Goal: Task Accomplishment & Management: Manage account settings

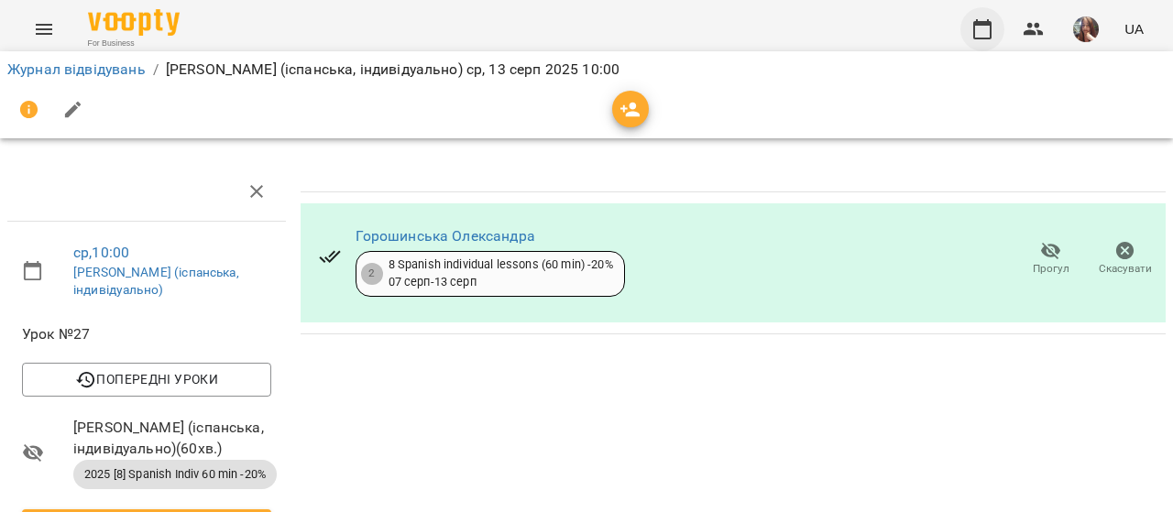
click at [981, 28] on icon "button" at bounding box center [983, 29] width 22 height 22
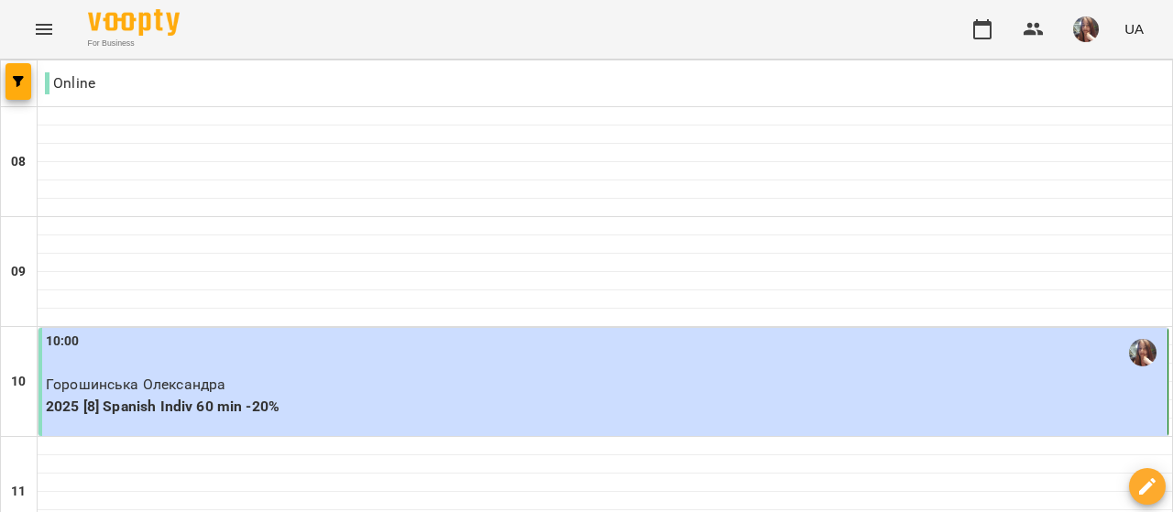
scroll to position [183, 0]
click at [271, 332] on div "10:00" at bounding box center [605, 353] width 1118 height 42
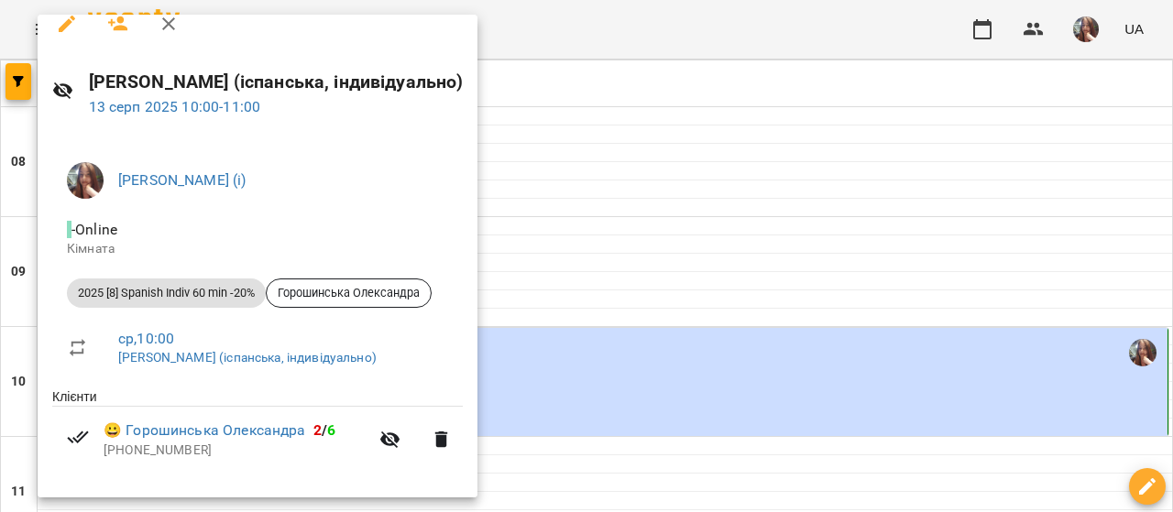
scroll to position [26, 0]
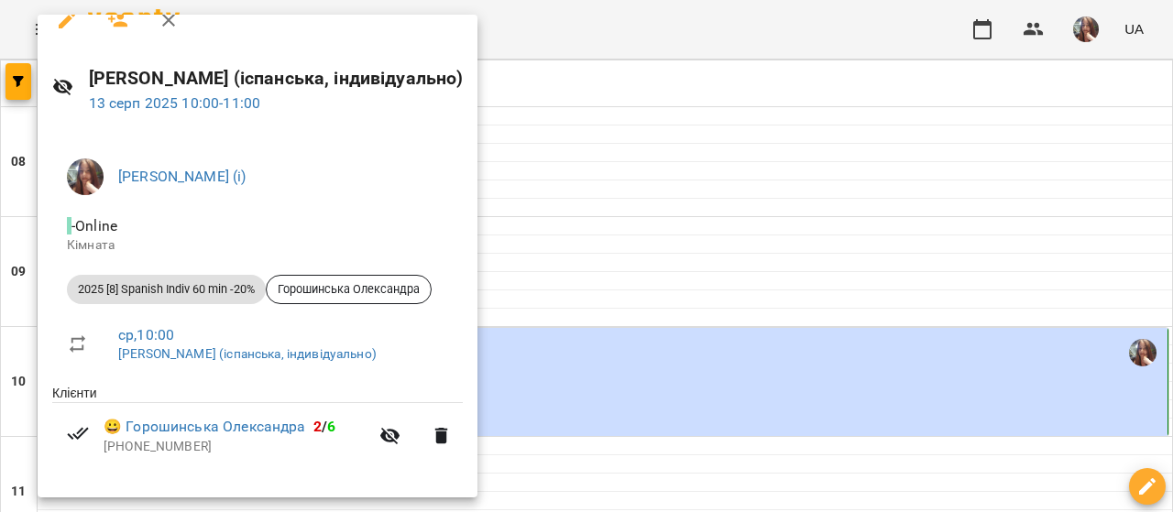
click at [638, 171] on div at bounding box center [586, 256] width 1173 height 512
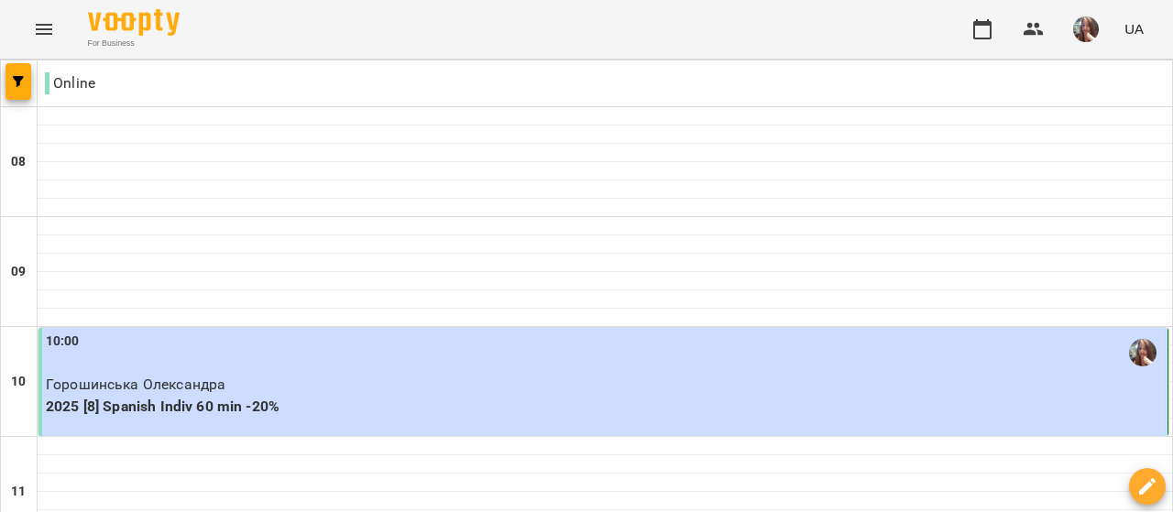
scroll to position [183, 0]
click at [1089, 21] on img "button" at bounding box center [1086, 30] width 26 height 26
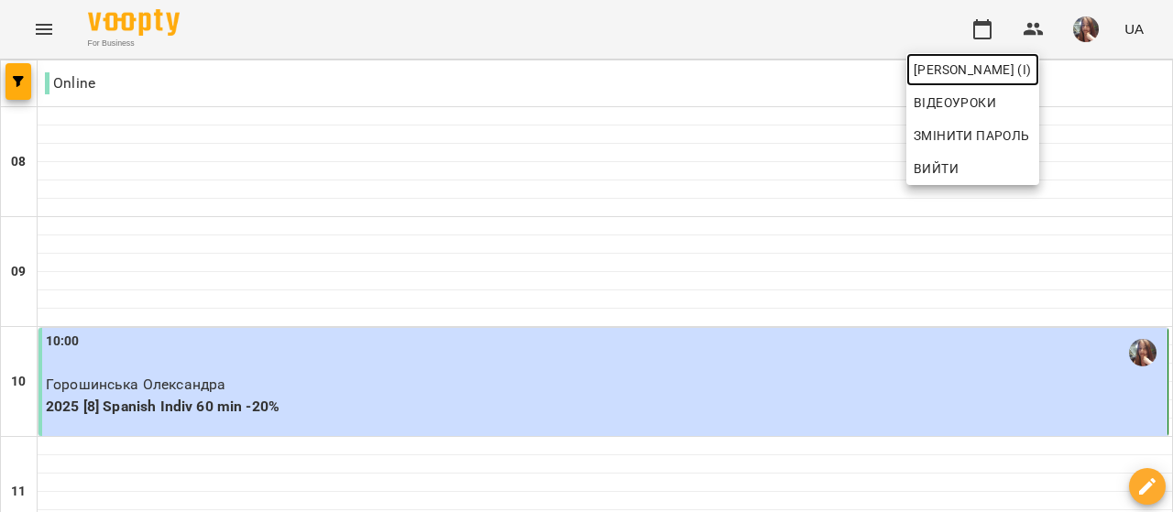
click at [1032, 65] on span "[PERSON_NAME] (і)" at bounding box center [973, 70] width 118 height 22
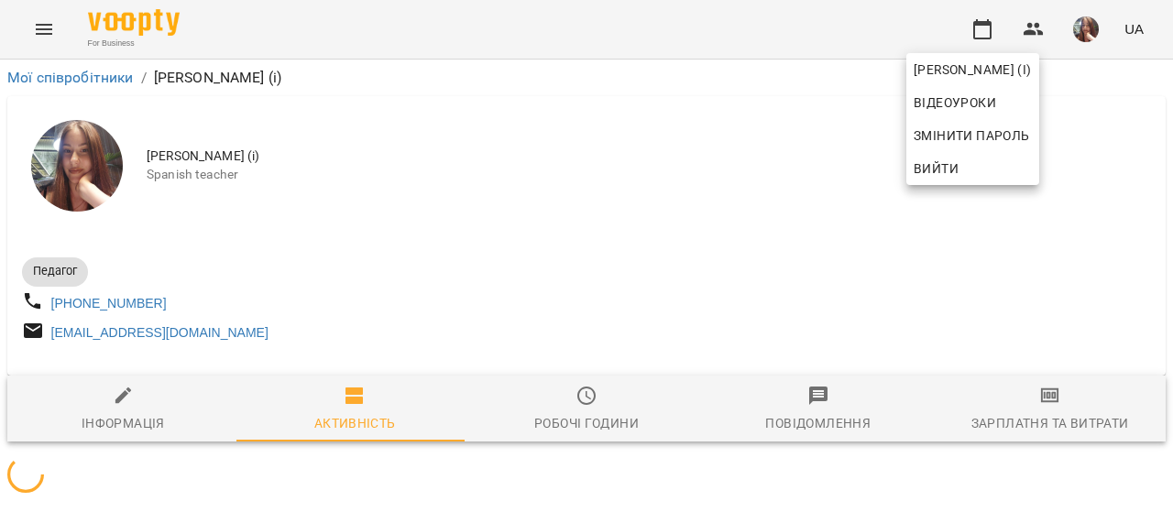
click at [625, 186] on div at bounding box center [586, 256] width 1173 height 512
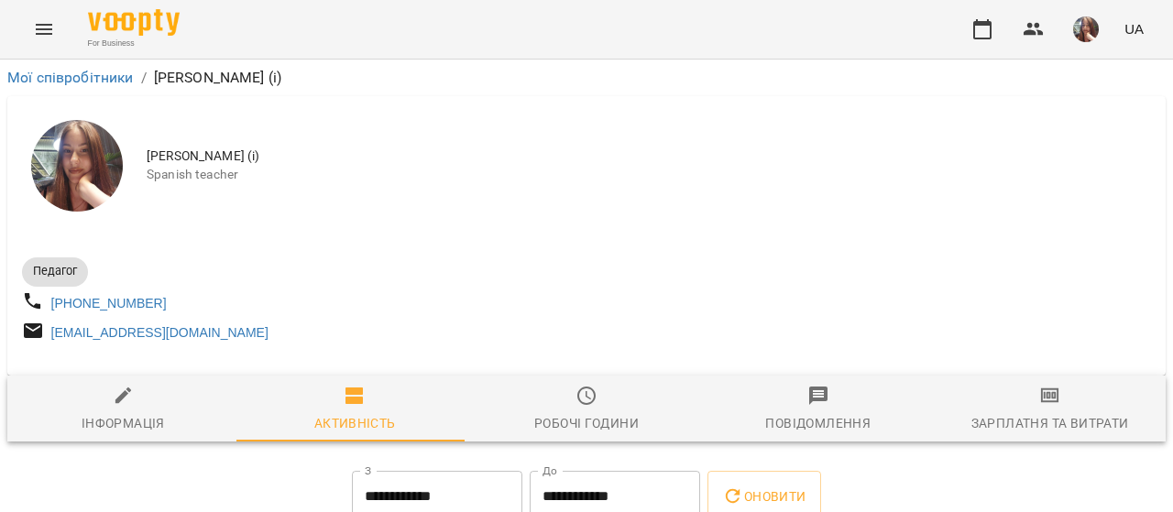
scroll to position [275, 0]
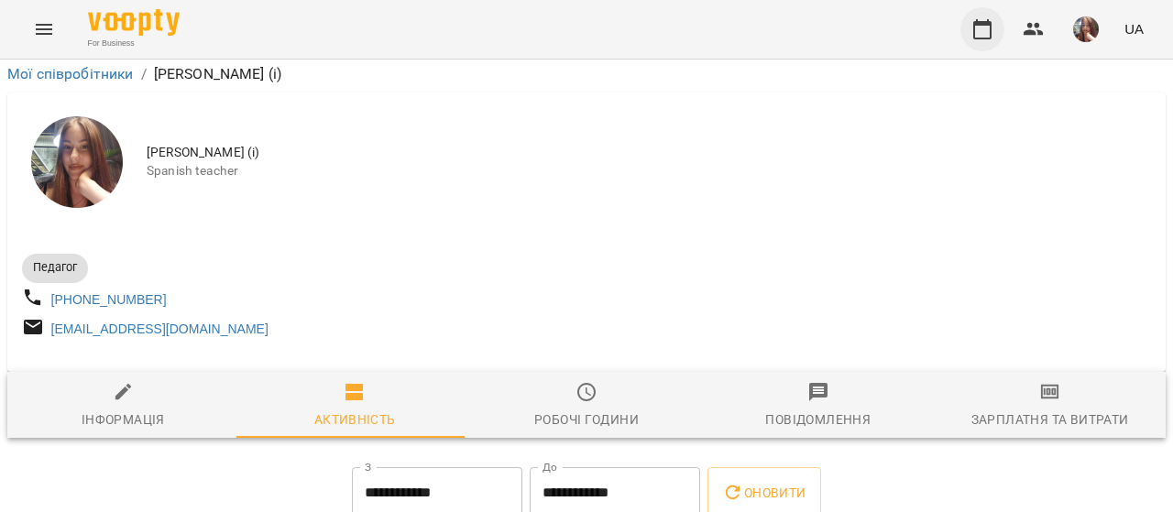
click at [986, 35] on icon "button" at bounding box center [983, 29] width 22 height 22
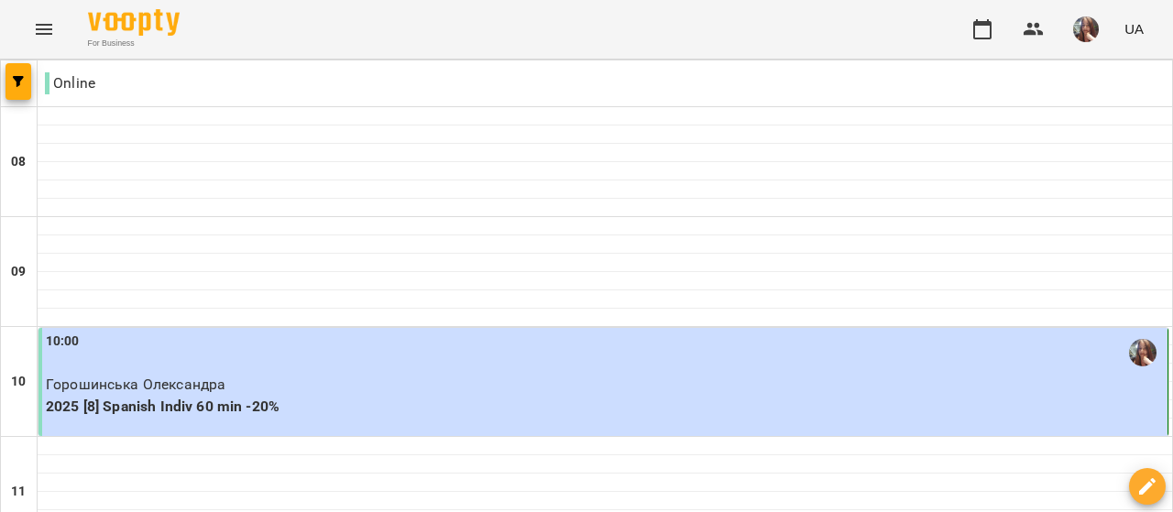
scroll to position [917, 0]
